Goal: Task Accomplishment & Management: Manage account settings

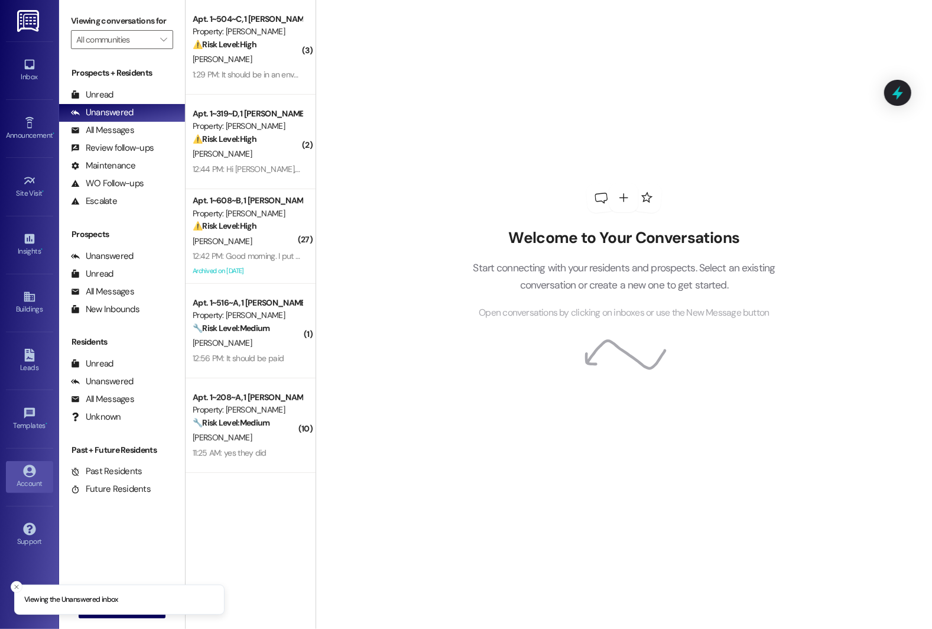
click at [15, 478] on div "Account" at bounding box center [29, 484] width 59 height 12
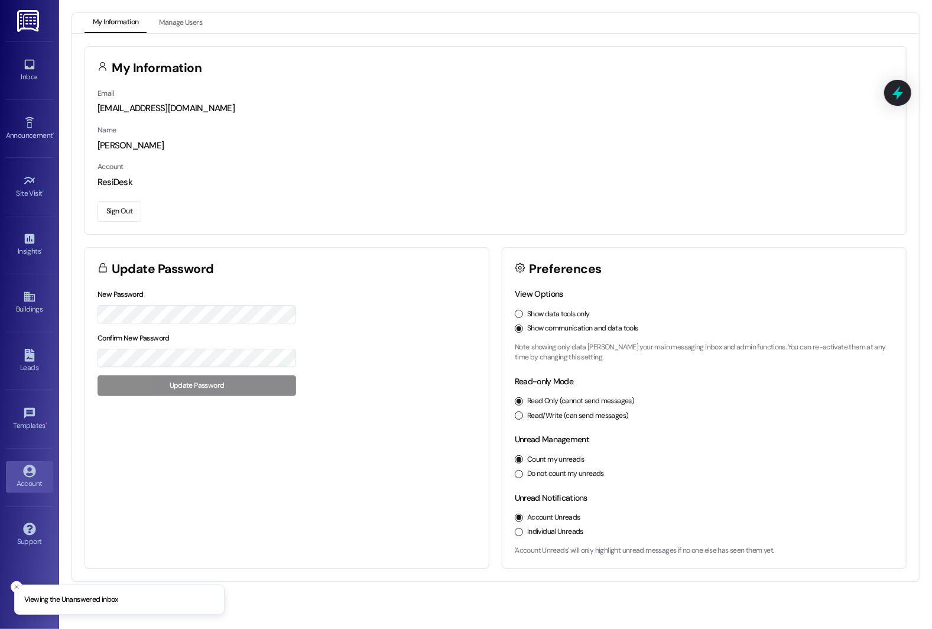
click at [114, 210] on button "Sign Out" at bounding box center [120, 211] width 44 height 21
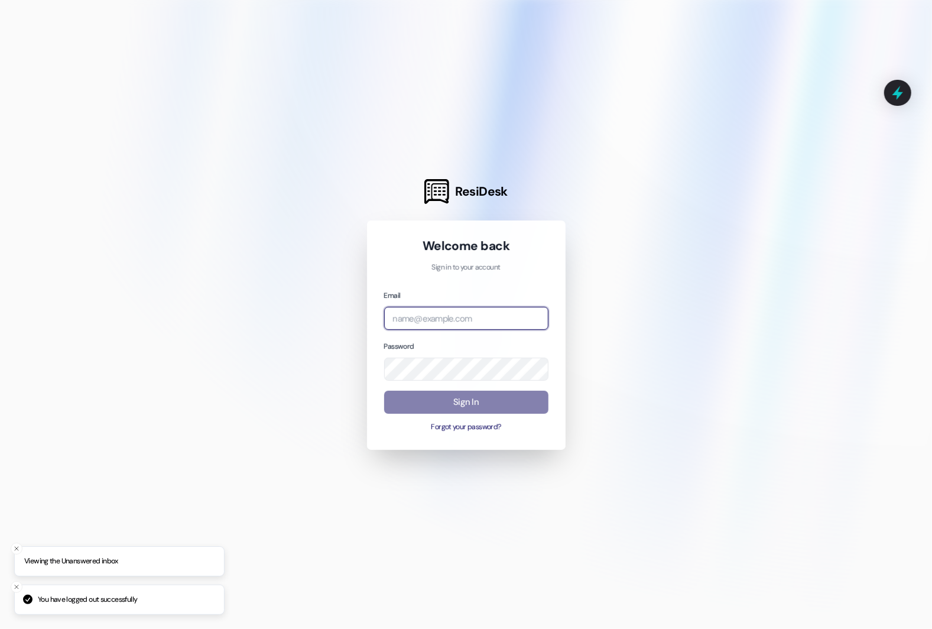
click at [480, 311] on input "email" at bounding box center [466, 318] width 164 height 23
type input "[EMAIL_ADDRESS][DOMAIN_NAME]"
